Goal: Transaction & Acquisition: Purchase product/service

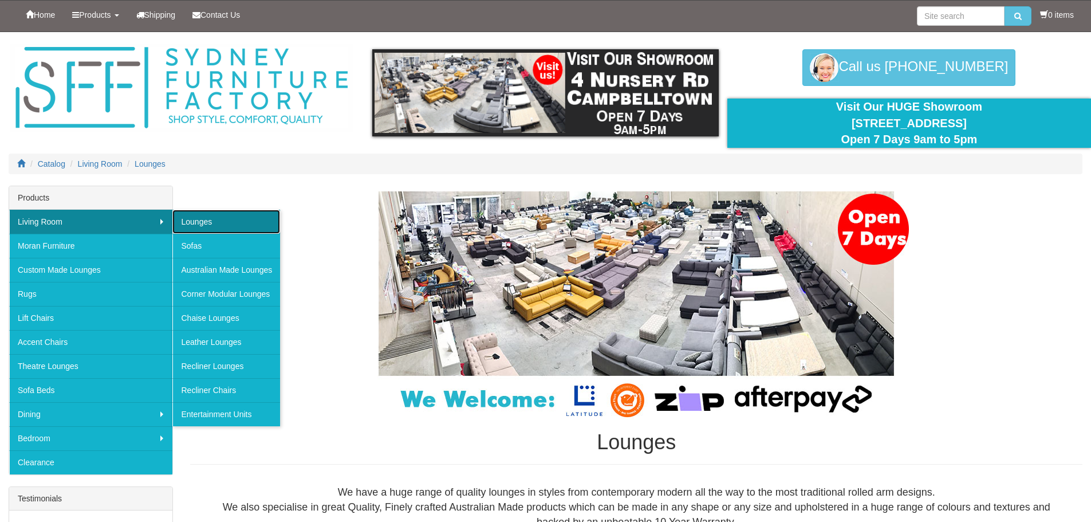
click at [198, 221] on link "Lounges" at bounding box center [226, 222] width 108 height 24
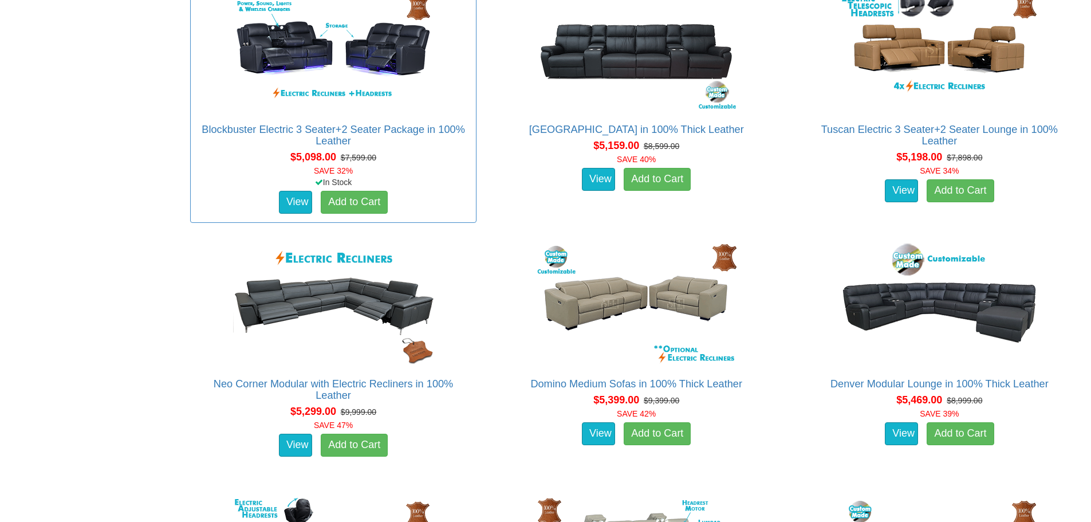
scroll to position [9068, 0]
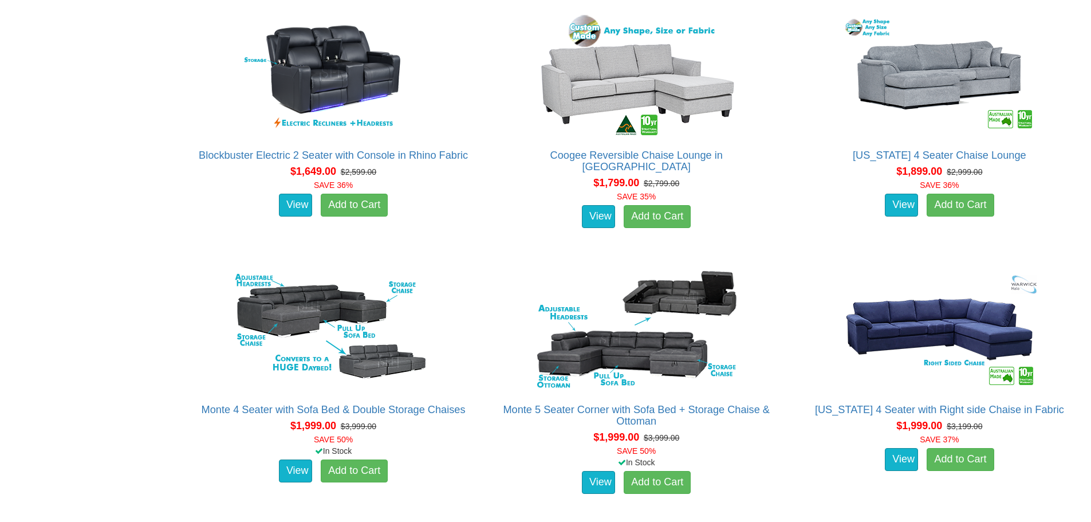
scroll to position [1528, 0]
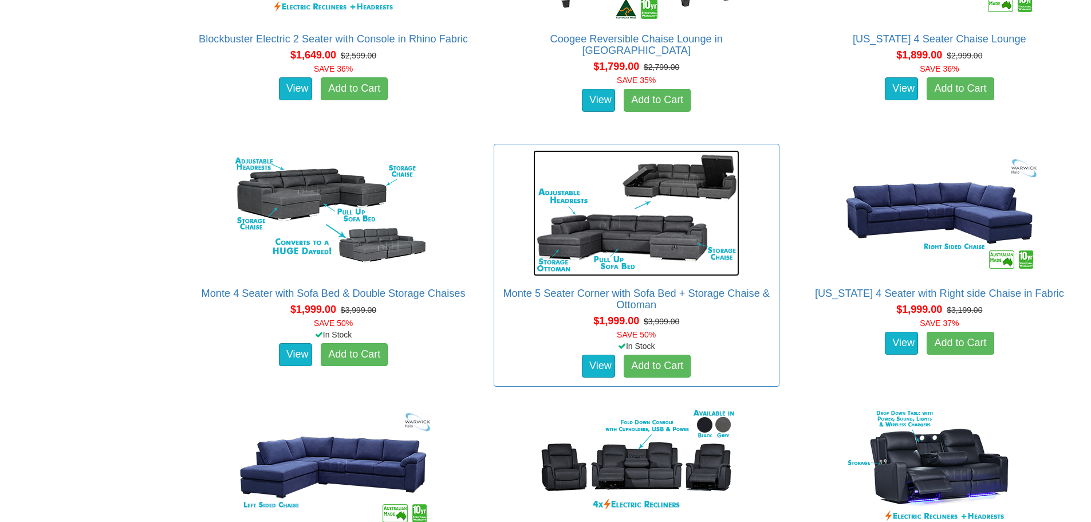
click at [635, 242] on img at bounding box center [636, 213] width 206 height 126
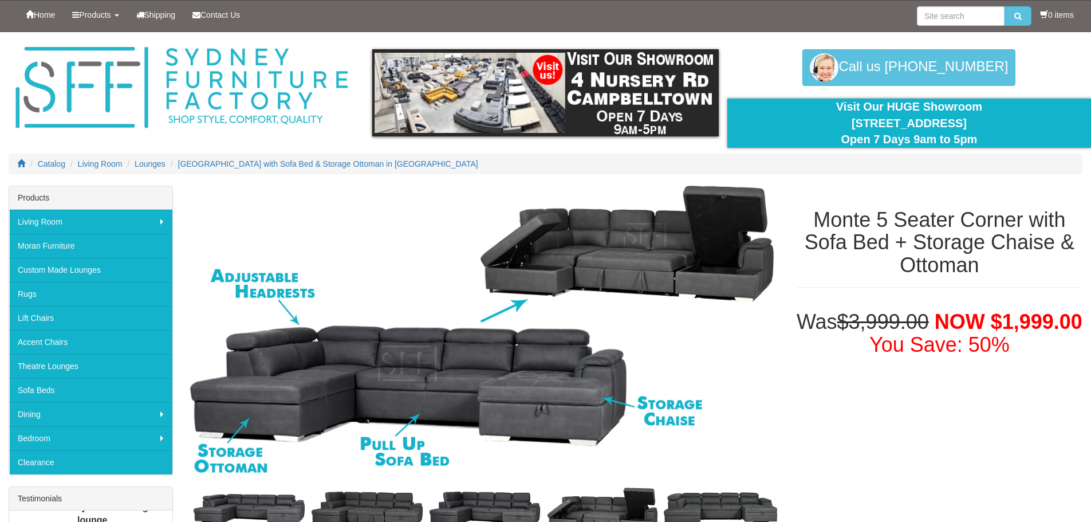
scroll to position [191, 0]
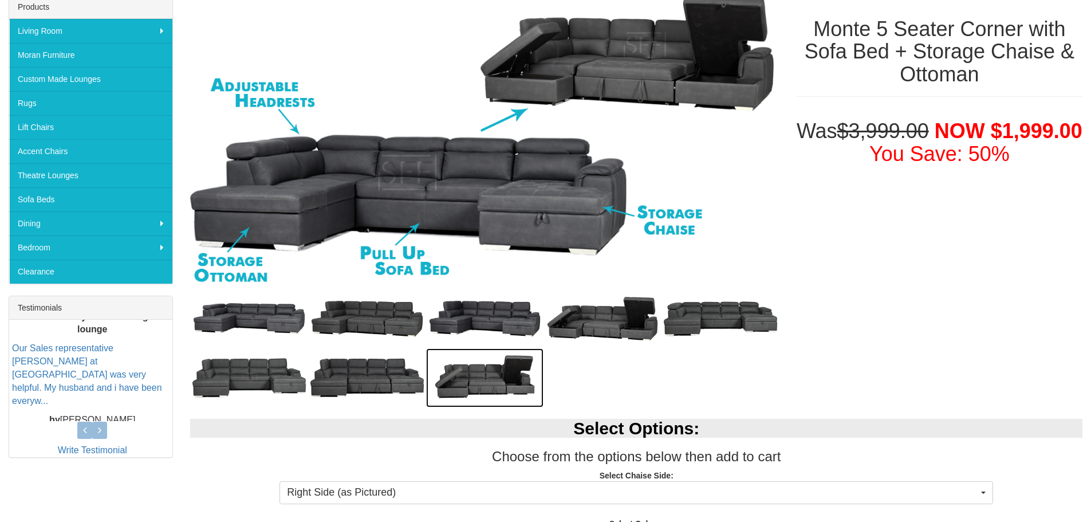
click at [491, 379] on img at bounding box center [485, 377] width 118 height 59
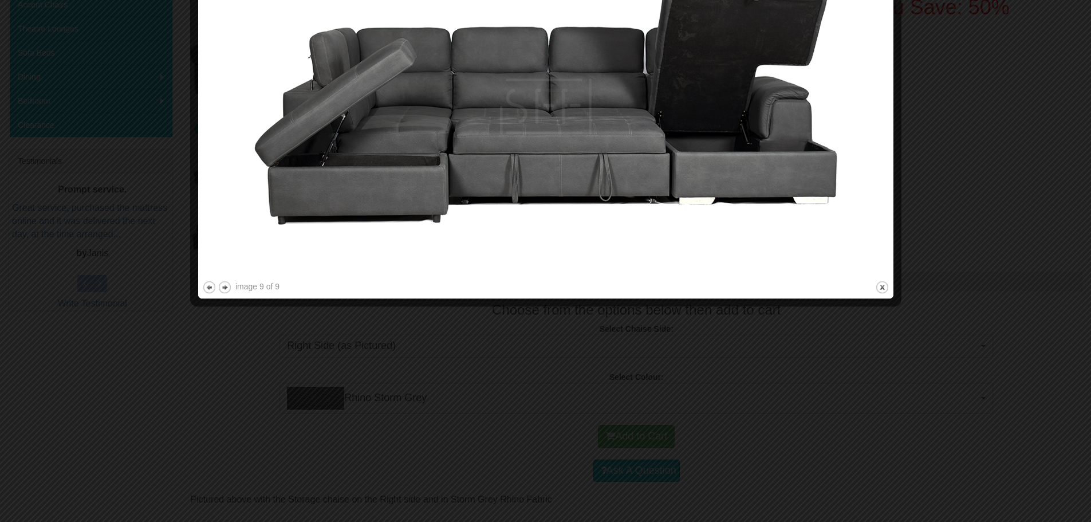
scroll to position [382, 0]
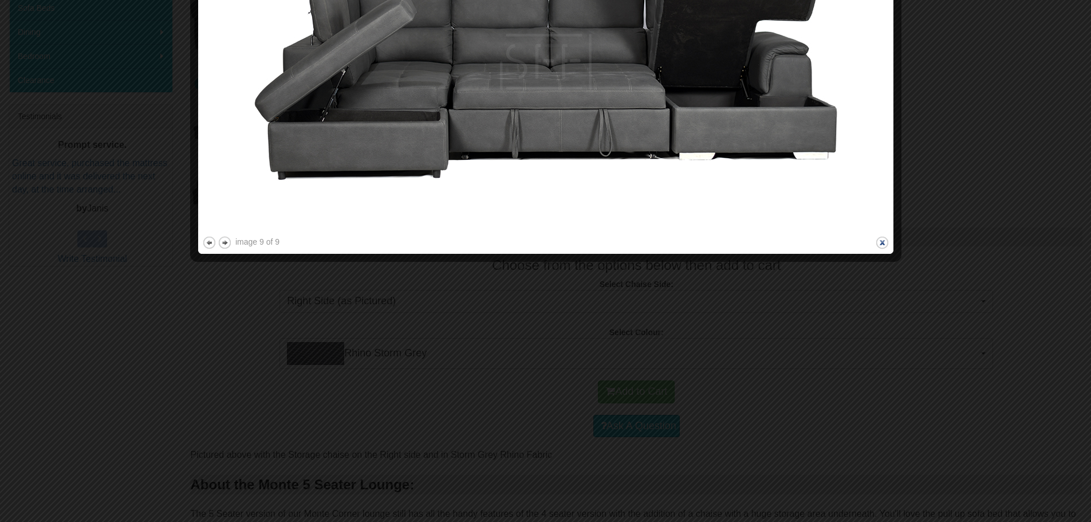
click at [885, 242] on button "close" at bounding box center [882, 242] width 14 height 14
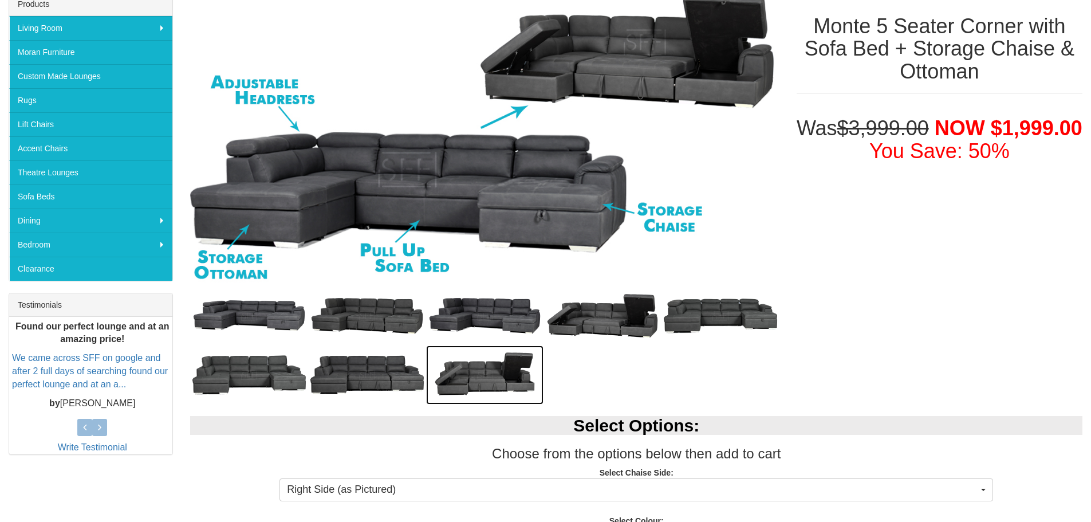
scroll to position [191, 0]
